Goal: Task Accomplishment & Management: Manage account settings

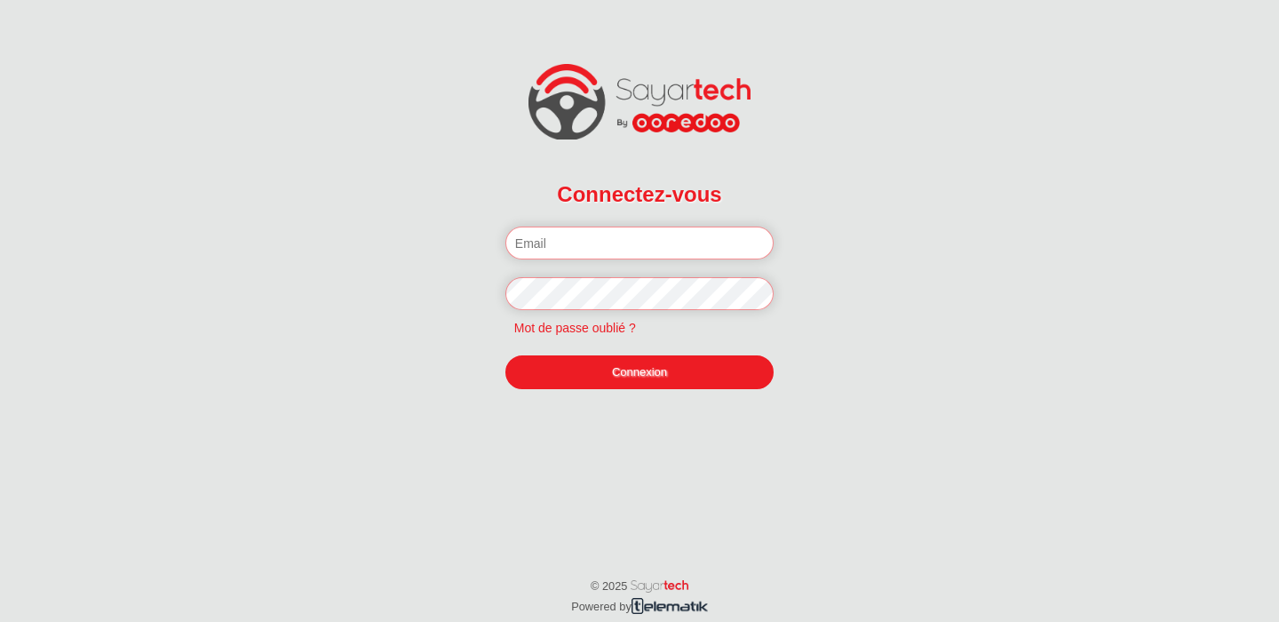
type input "[EMAIL_ADDRESS][DOMAIN_NAME]"
click at [600, 375] on link "Connexion" at bounding box center [639, 372] width 268 height 34
